Goal: Information Seeking & Learning: Learn about a topic

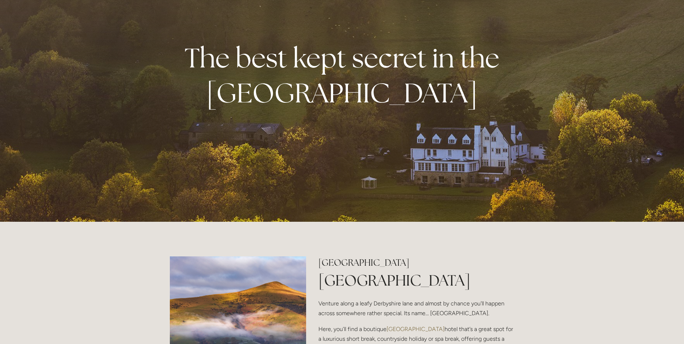
scroll to position [180, 0]
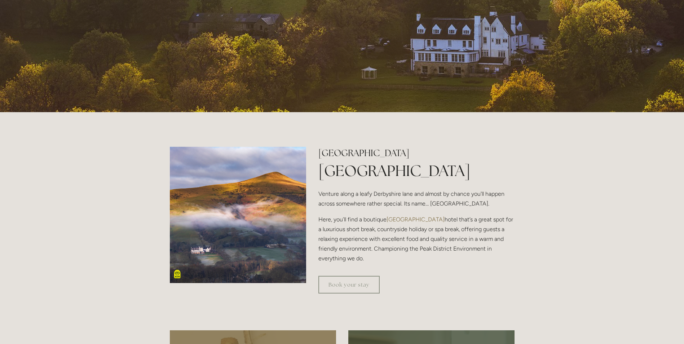
drag, startPoint x: 345, startPoint y: 221, endPoint x: 364, endPoint y: 258, distance: 41.4
click at [364, 258] on p "Here, you’ll find a boutique [GEOGRAPHIC_DATA] that’s a great spot for a luxuri…" at bounding box center [416, 238] width 196 height 49
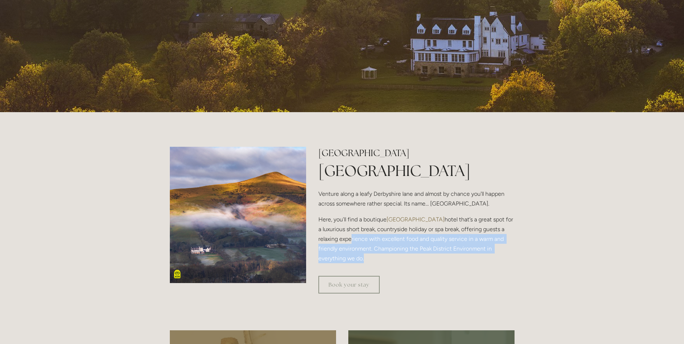
drag, startPoint x: 349, startPoint y: 236, endPoint x: 362, endPoint y: 255, distance: 23.1
click at [362, 255] on p "Here, you’ll find a boutique [GEOGRAPHIC_DATA] that’s a great spot for a luxuri…" at bounding box center [416, 238] width 196 height 49
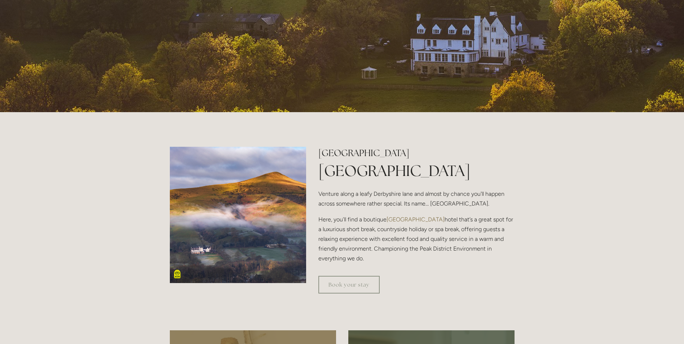
drag, startPoint x: 362, startPoint y: 249, endPoint x: 366, endPoint y: 260, distance: 11.2
click at [366, 260] on p "Here, you’ll find a boutique [GEOGRAPHIC_DATA] that’s a great spot for a luxuri…" at bounding box center [416, 238] width 196 height 49
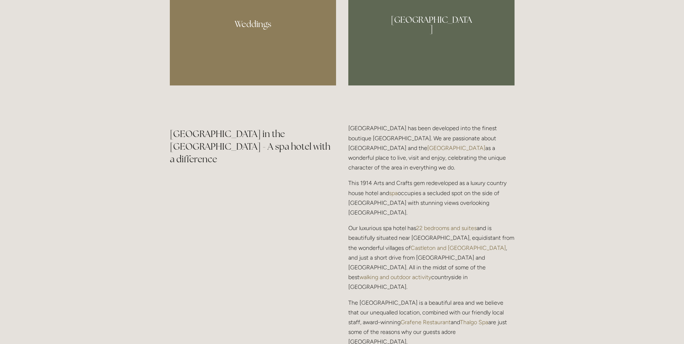
scroll to position [829, 0]
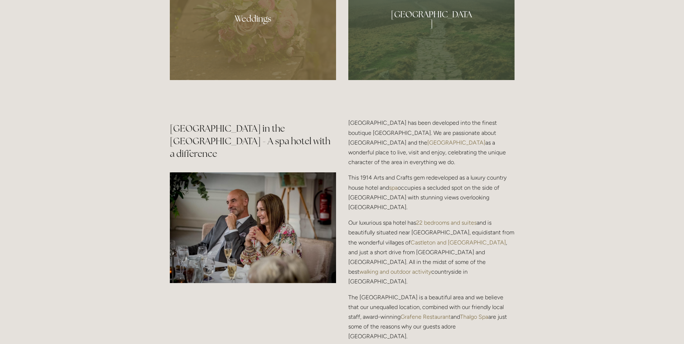
drag, startPoint x: 347, startPoint y: 143, endPoint x: 399, endPoint y: 165, distance: 56.6
click at [399, 165] on div "[GEOGRAPHIC_DATA] has been developed into the finest boutique [GEOGRAPHIC_DATA]…" at bounding box center [431, 250] width 178 height 276
drag, startPoint x: 399, startPoint y: 165, endPoint x: 383, endPoint y: 181, distance: 22.4
click at [383, 181] on p "This 1914 Arts and Crafts gem redeveloped as a luxury country house hotel and s…" at bounding box center [431, 192] width 166 height 39
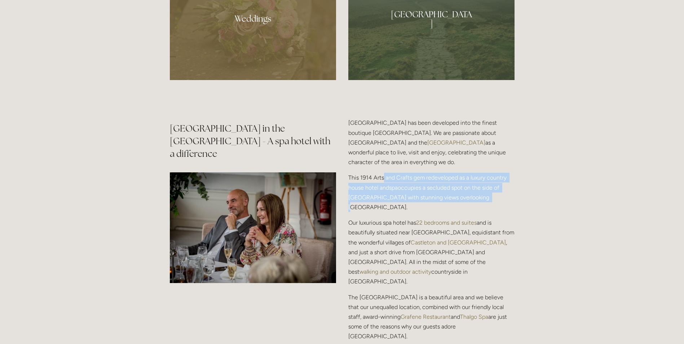
drag, startPoint x: 383, startPoint y: 177, endPoint x: 474, endPoint y: 197, distance: 92.7
click at [474, 197] on p "This 1914 Arts and Crafts gem redeveloped as a luxury country house hotel and s…" at bounding box center [431, 192] width 166 height 39
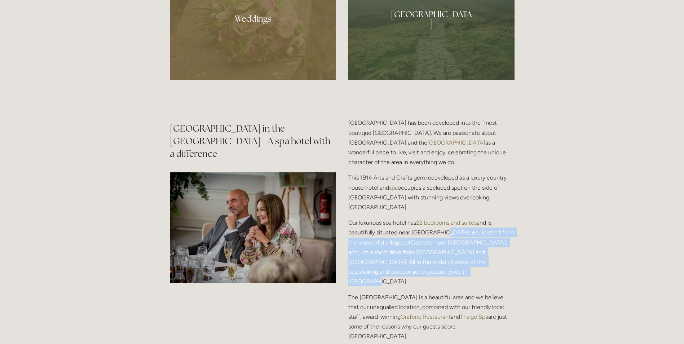
drag, startPoint x: 440, startPoint y: 223, endPoint x: 481, endPoint y: 251, distance: 49.3
click at [481, 251] on p "Our luxurious spa hotel has 22 bedrooms and suites and is beautifully situated …" at bounding box center [431, 252] width 166 height 68
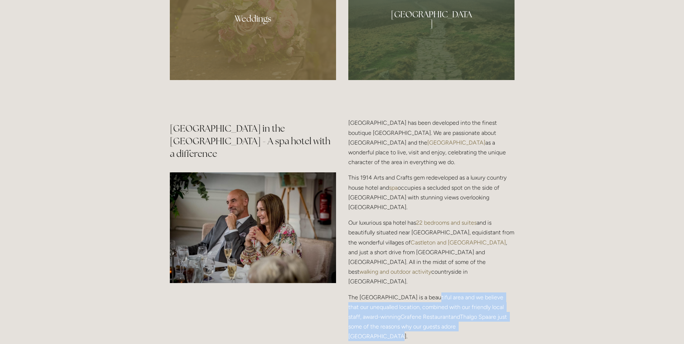
drag, startPoint x: 481, startPoint y: 251, endPoint x: 484, endPoint y: 299, distance: 48.4
click at [484, 299] on p "The [GEOGRAPHIC_DATA] is a beautiful area and we believe that our unequalled lo…" at bounding box center [431, 316] width 166 height 49
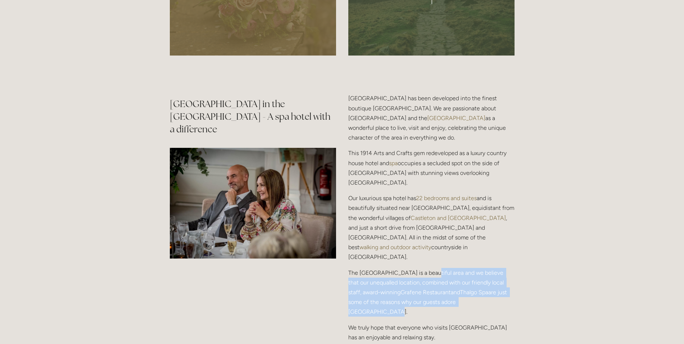
scroll to position [865, 0]
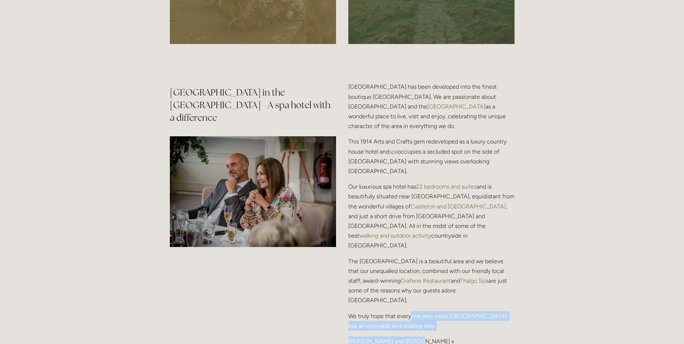
drag, startPoint x: 410, startPoint y: 278, endPoint x: 431, endPoint y: 301, distance: 31.6
click at [431, 301] on div "[GEOGRAPHIC_DATA] has been developed into the finest boutique [GEOGRAPHIC_DATA]…" at bounding box center [431, 214] width 166 height 264
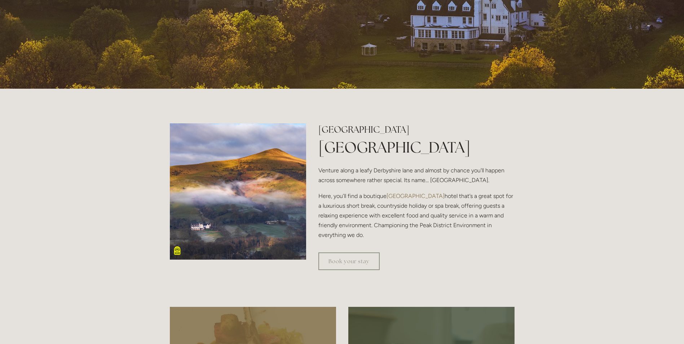
scroll to position [216, 0]
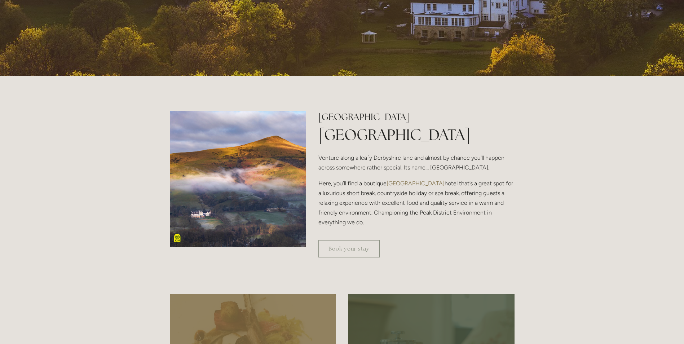
drag, startPoint x: 337, startPoint y: 155, endPoint x: 366, endPoint y: 226, distance: 77.0
click at [366, 226] on div "[GEOGRAPHIC_DATA] [GEOGRAPHIC_DATA] Venture along a leafy [GEOGRAPHIC_DATA] and…" at bounding box center [416, 169] width 196 height 117
click at [365, 168] on p "Venture along a leafy Derbyshire lane and almost by chance you'll happen across…" at bounding box center [416, 162] width 196 height 19
drag, startPoint x: 350, startPoint y: 162, endPoint x: 377, endPoint y: 221, distance: 65.6
click at [377, 221] on div "[GEOGRAPHIC_DATA] [GEOGRAPHIC_DATA] Venture along a leafy [GEOGRAPHIC_DATA] and…" at bounding box center [416, 169] width 196 height 117
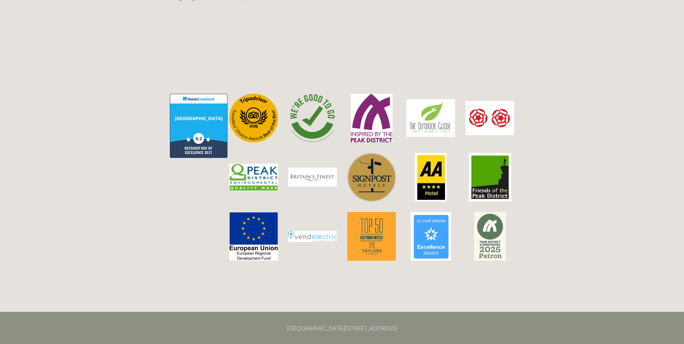
scroll to position [1910, 0]
